Goal: Information Seeking & Learning: Check status

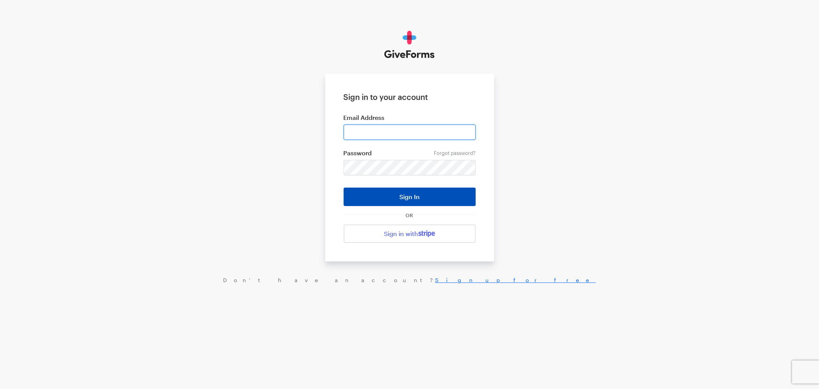
type input "[EMAIL_ADDRESS][DOMAIN_NAME]"
click at [424, 200] on button "Sign In" at bounding box center [410, 196] width 132 height 18
type input "[EMAIL_ADDRESS][DOMAIN_NAME]"
click at [389, 194] on button "Sign In" at bounding box center [410, 196] width 132 height 18
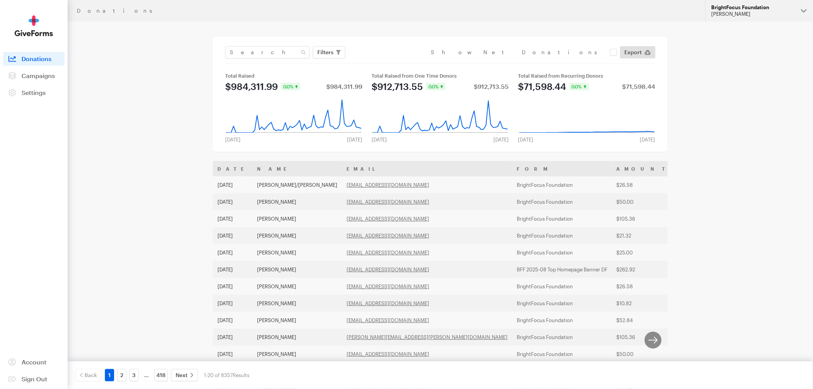
click at [740, 12] on div "Riza Decena" at bounding box center [752, 14] width 83 height 7
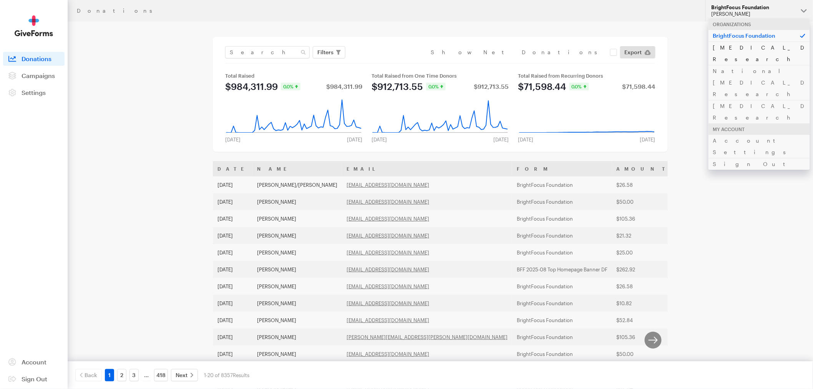
click at [735, 48] on link "Alzheimer's Disease Research" at bounding box center [758, 52] width 101 height 23
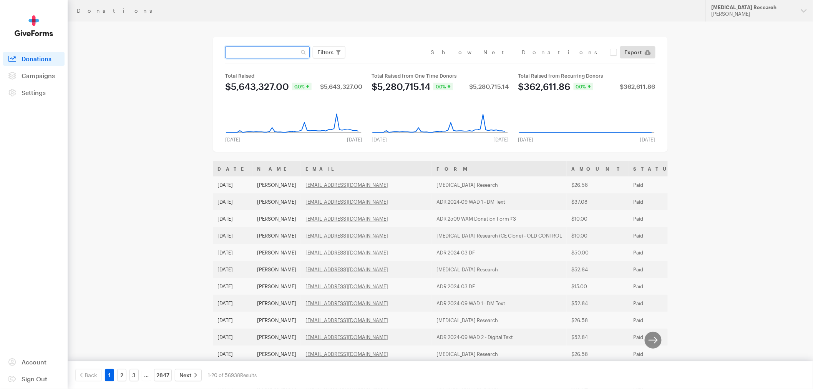
paste input "ADR FY25 Third Party Event"
drag, startPoint x: 226, startPoint y: 52, endPoint x: 467, endPoint y: 43, distance: 241.4
click at [467, 43] on div "ADR FY25 Third Party Event Filters Clear Filters Apply Date Jul 25, 2025 - Aug …" at bounding box center [440, 94] width 455 height 115
paste input "akretchik@yahoo.com"
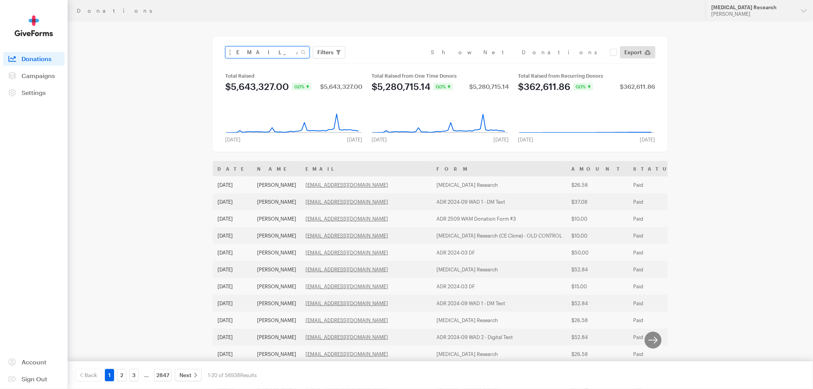
scroll to position [0, 0]
type input "akretchik@yahoo.com"
click at [383, 62] on button "Apply" at bounding box center [395, 68] width 25 height 12
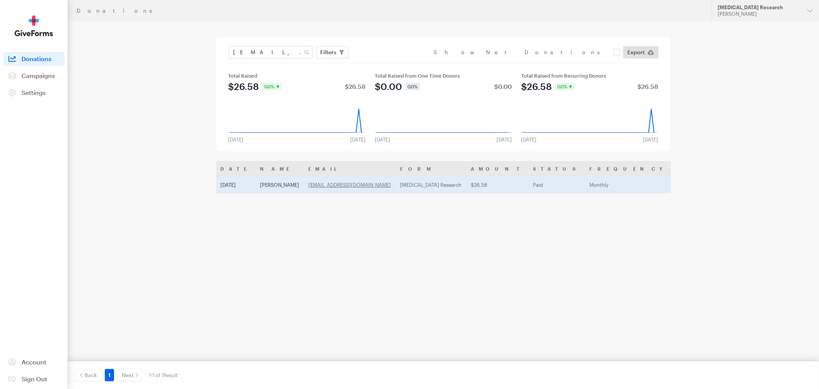
click at [273, 184] on td "Ann Marie Kretchik" at bounding box center [280, 184] width 48 height 17
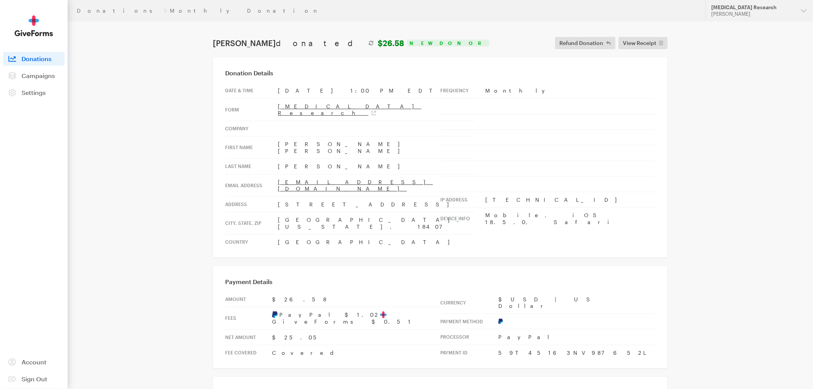
click at [485, 89] on td "Monthly" at bounding box center [570, 90] width 170 height 15
click at [511, 93] on td "Monthly" at bounding box center [570, 90] width 170 height 15
click at [97, 9] on link "Donations" at bounding box center [119, 11] width 84 height 6
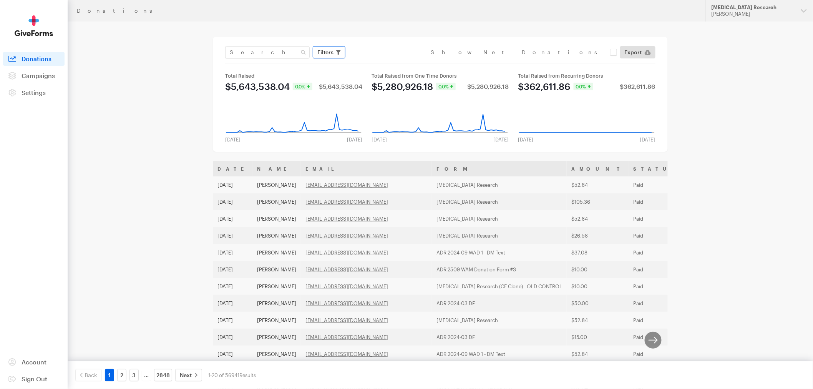
click at [338, 54] on icon "button" at bounding box center [338, 52] width 5 height 5
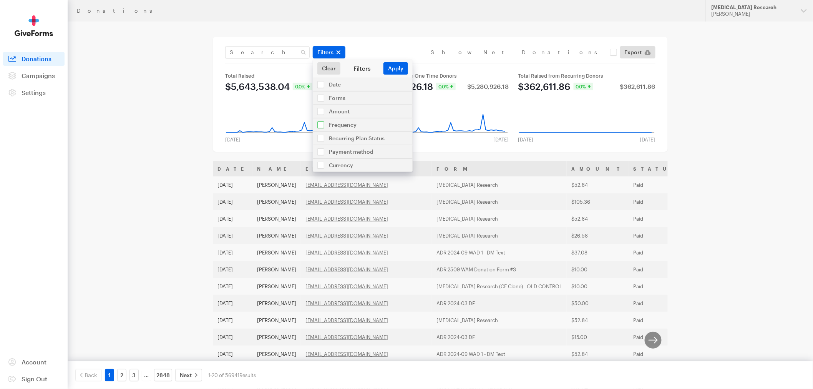
click at [322, 124] on input "checkbox" at bounding box center [363, 124] width 100 height 13
checkbox input "true"
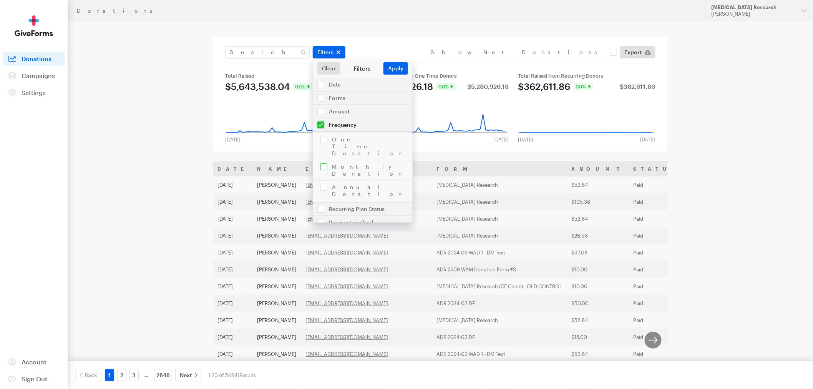
click at [325, 160] on input "checkbox" at bounding box center [363, 170] width 100 height 20
checkbox input "true"
click at [388, 66] on button "Apply" at bounding box center [395, 68] width 25 height 12
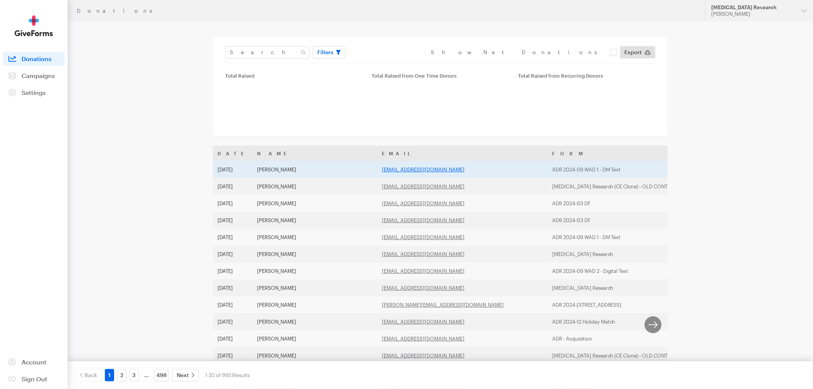
click at [382, 171] on link "[EMAIL_ADDRESS][DOMAIN_NAME]" at bounding box center [423, 169] width 83 height 6
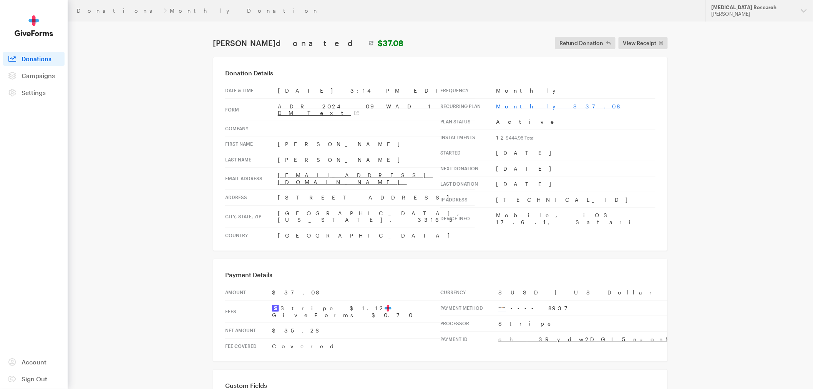
click at [515, 107] on link "Monthly $37.08" at bounding box center [558, 106] width 125 height 7
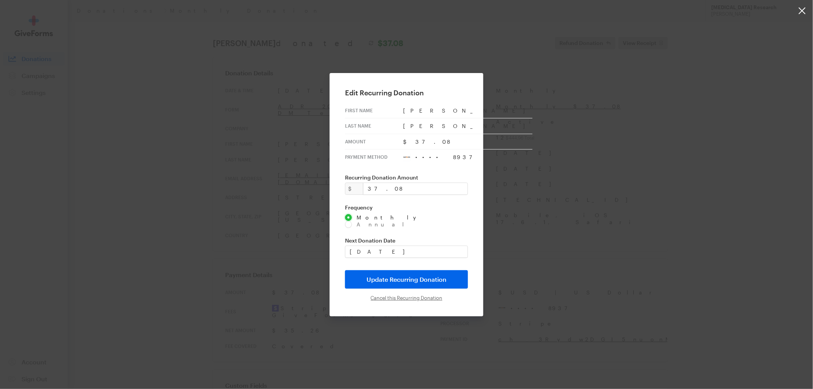
click at [687, 160] on button "button" at bounding box center [406, 194] width 813 height 389
